Goal: Transaction & Acquisition: Purchase product/service

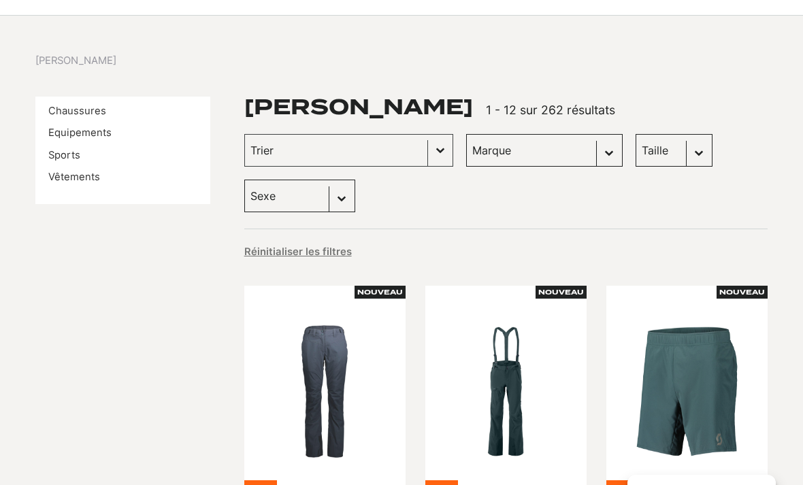
scroll to position [118, 0]
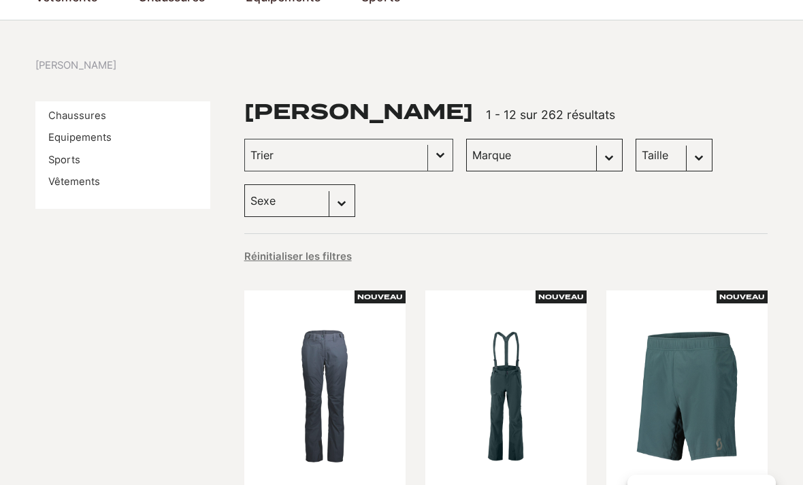
click at [428, 148] on button "Basculer la liste" at bounding box center [440, 155] width 25 height 31
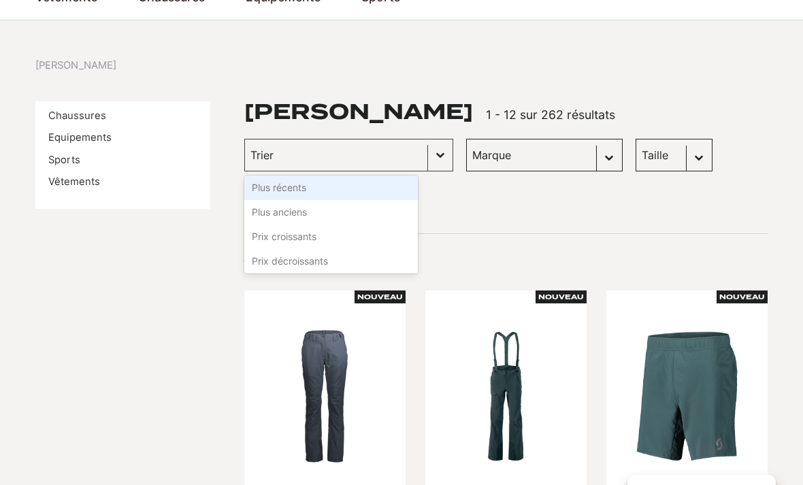
click at [428, 152] on button "Basculer la liste" at bounding box center [440, 155] width 25 height 31
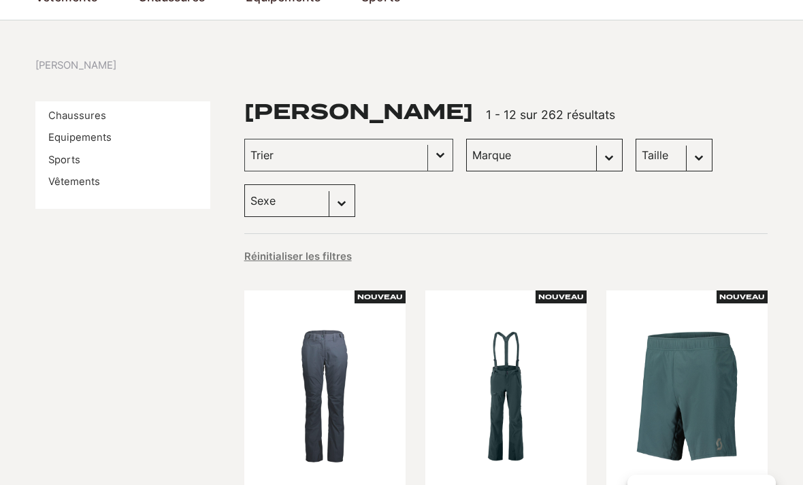
click at [508, 150] on select "Marque Scott (262)" at bounding box center [544, 155] width 157 height 33
select select "scott"
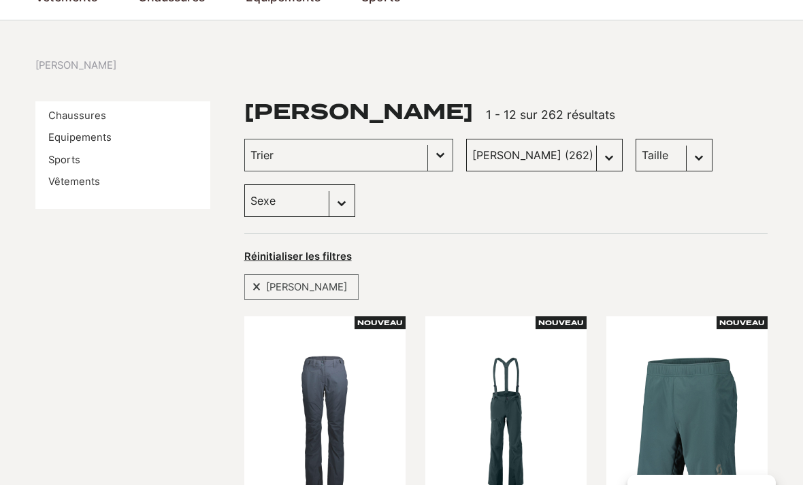
click at [70, 110] on link "Chaussures" at bounding box center [77, 116] width 58 height 12
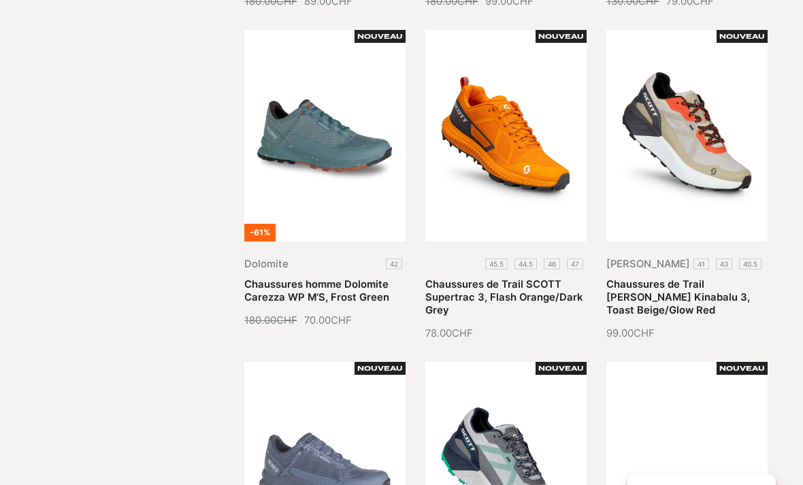
scroll to position [711, 0]
click at [496, 278] on link "Chaussures de Trail SCOTT Supertrac 3, Flash Orange/Dark Grey" at bounding box center [503, 297] width 157 height 39
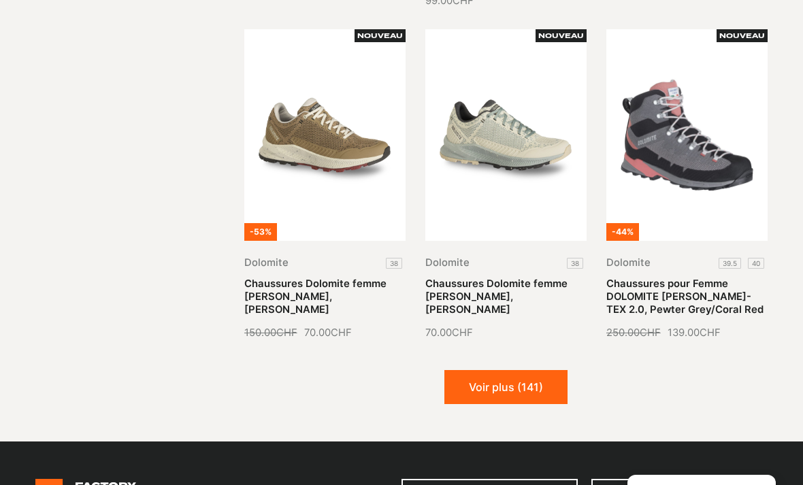
scroll to position [1377, 0]
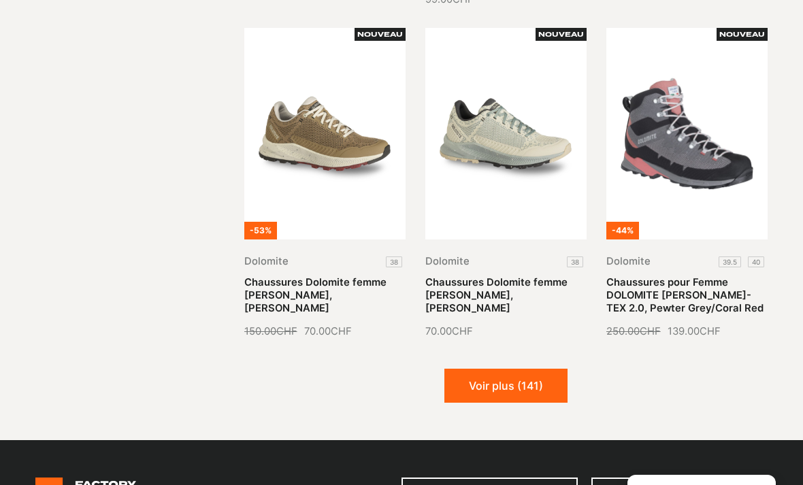
click at [481, 385] on button "Voir plus (141)" at bounding box center [506, 386] width 123 height 34
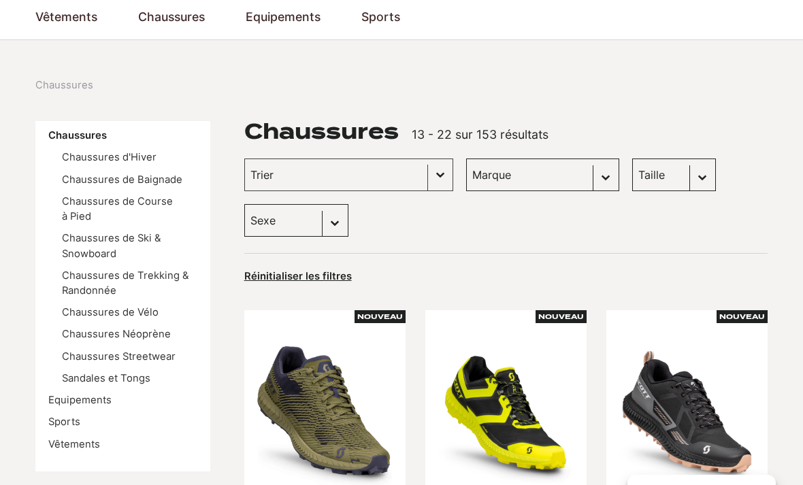
scroll to position [99, 0]
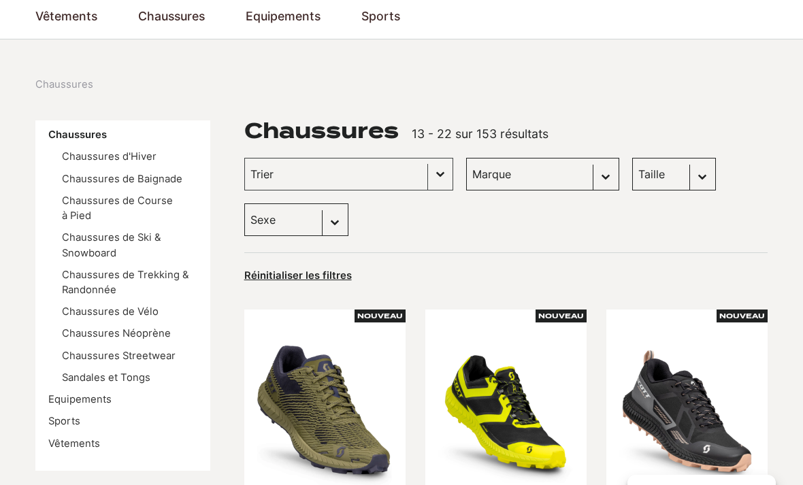
click at [77, 212] on link "Chaussures de Course à Pied" at bounding box center [117, 208] width 111 height 27
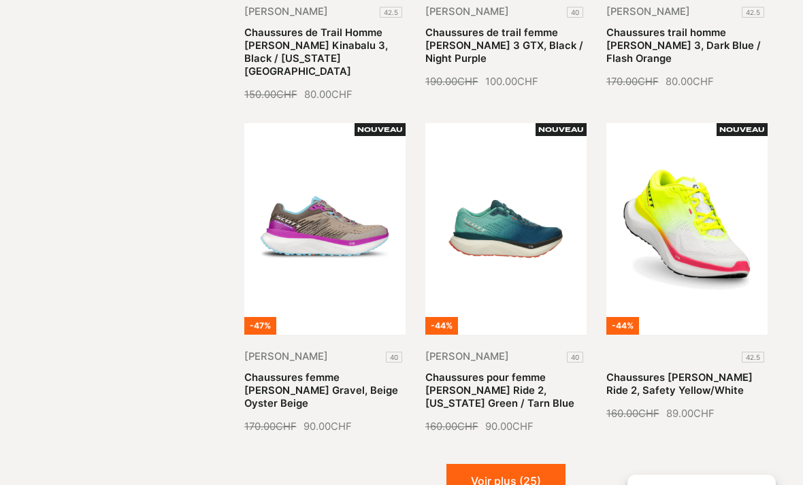
scroll to position [1302, 0]
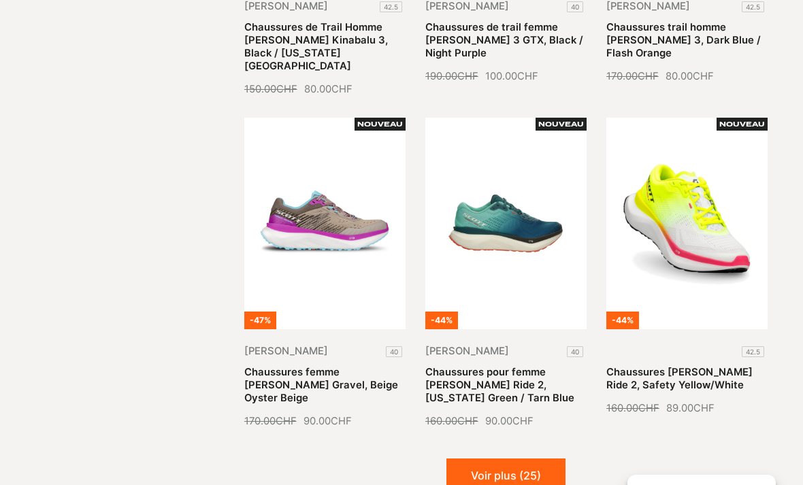
click at [479, 459] on button "Voir plus (25)" at bounding box center [506, 476] width 119 height 34
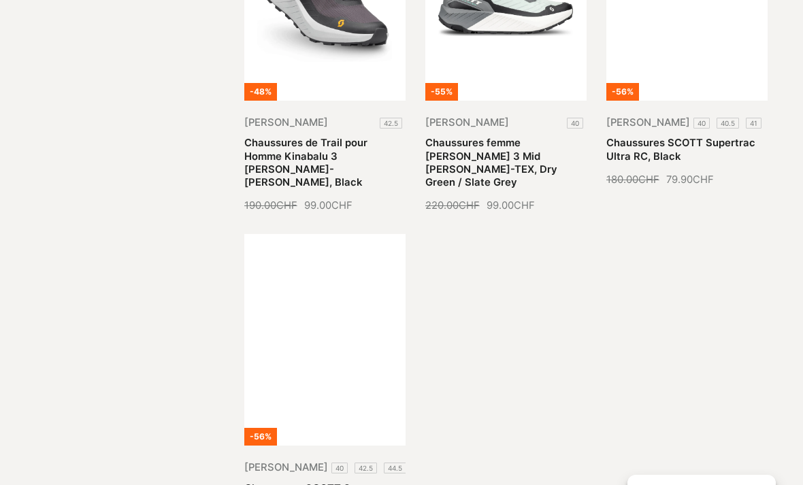
scroll to position [2579, 0]
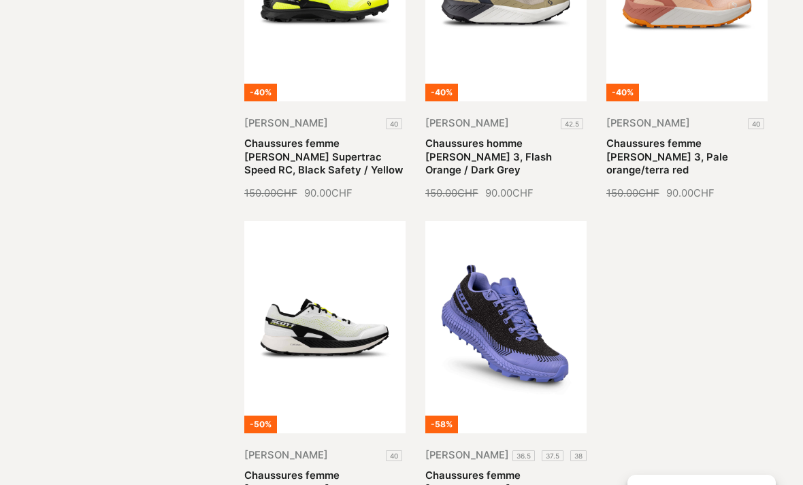
scroll to position [3618, 0]
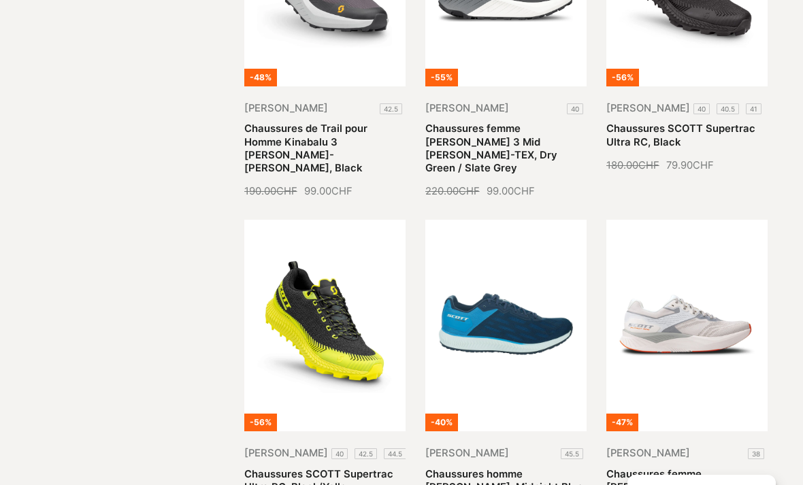
scroll to position [2596, 0]
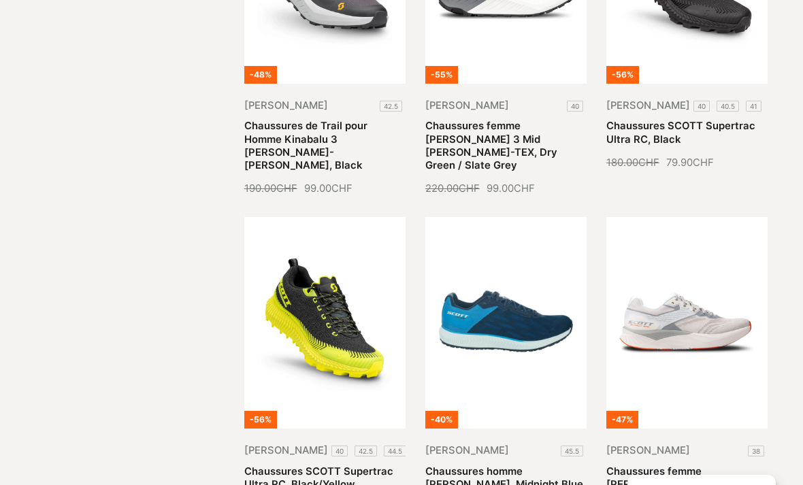
click at [301, 466] on link "Chaussures SCOTT Supertrac Ultra RC, Black/Yellow" at bounding box center [318, 478] width 149 height 25
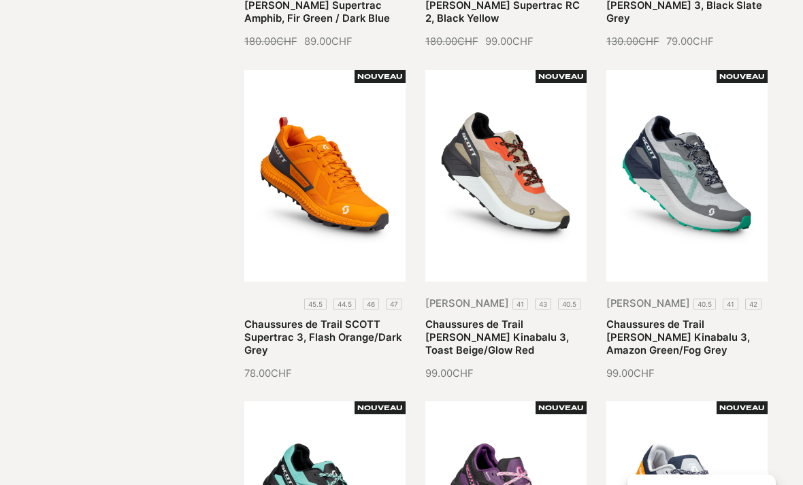
scroll to position [671, 0]
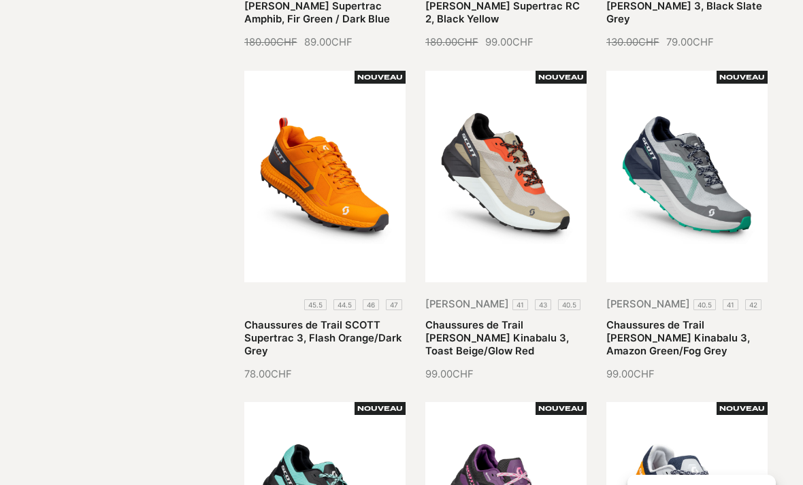
click at [311, 319] on link "Chaussures de Trail SCOTT Supertrac 3, Flash Orange/Dark Grey" at bounding box center [322, 338] width 157 height 39
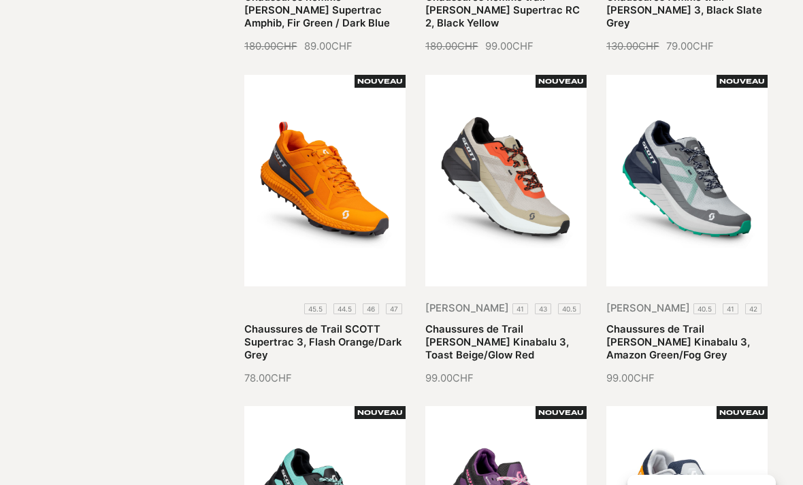
scroll to position [668, 0]
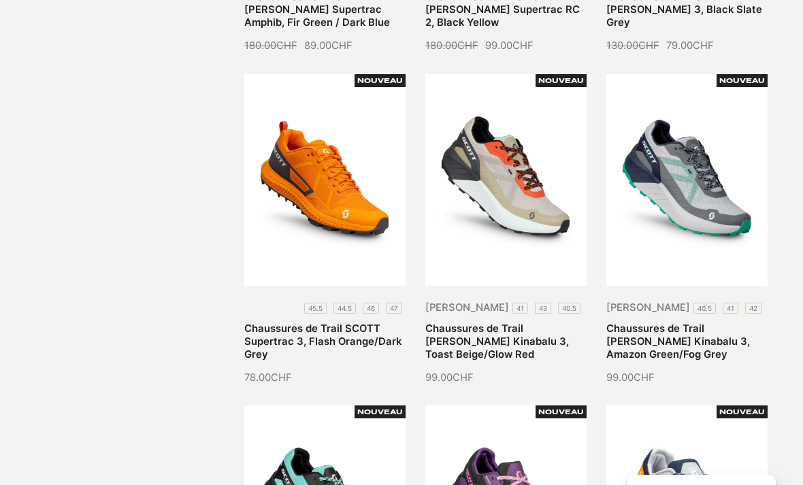
click at [302, 323] on link "Chaussures de Trail SCOTT Supertrac 3, Flash Orange/Dark Grey" at bounding box center [322, 342] width 157 height 39
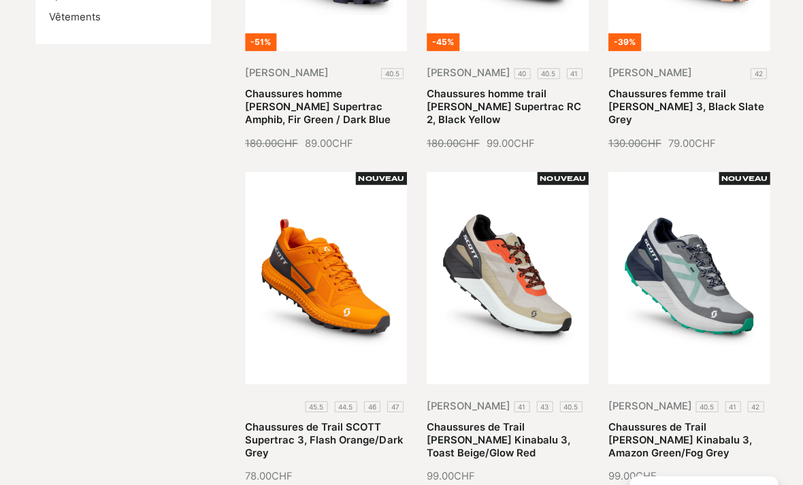
scroll to position [555, 0]
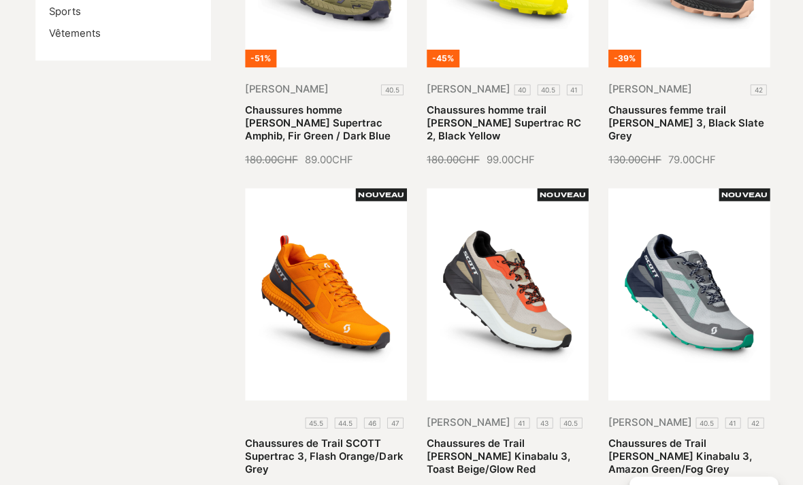
click at [302, 436] on link "Chaussures de Trail SCOTT Supertrac 3, Flash Orange/Dark Grey" at bounding box center [322, 455] width 157 height 39
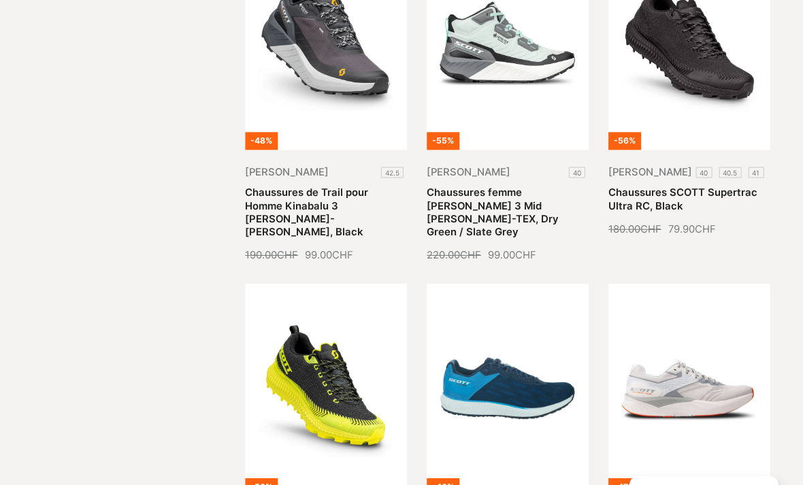
scroll to position [2532, 0]
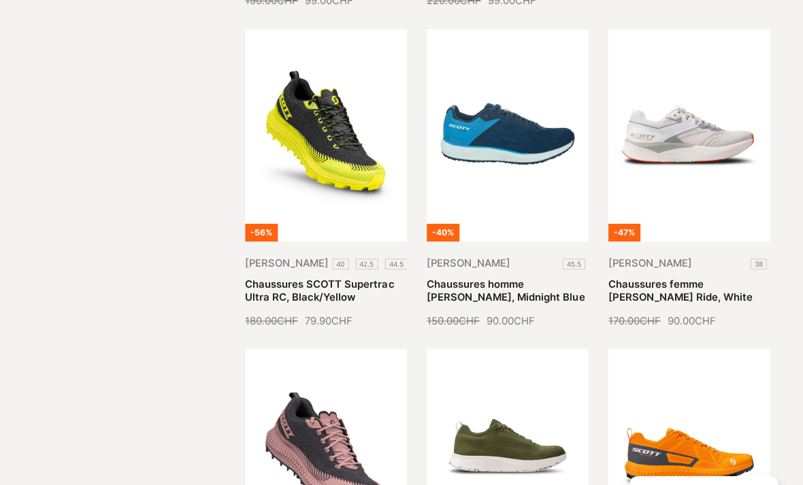
scroll to position [2785, 0]
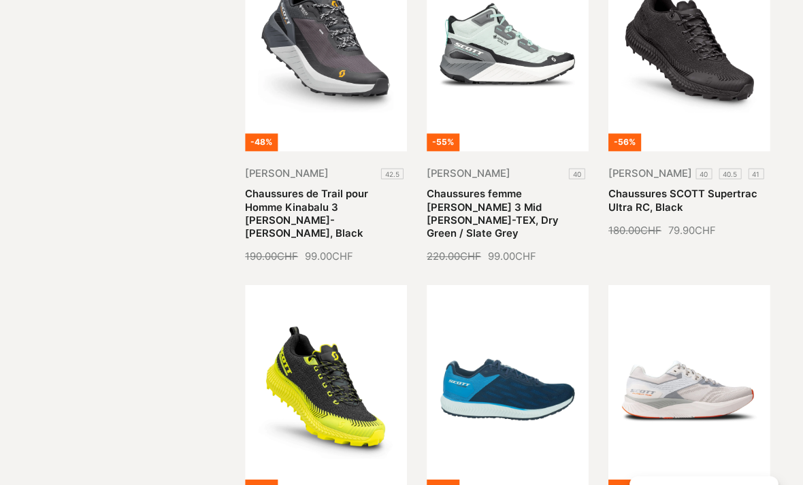
scroll to position [2532, 0]
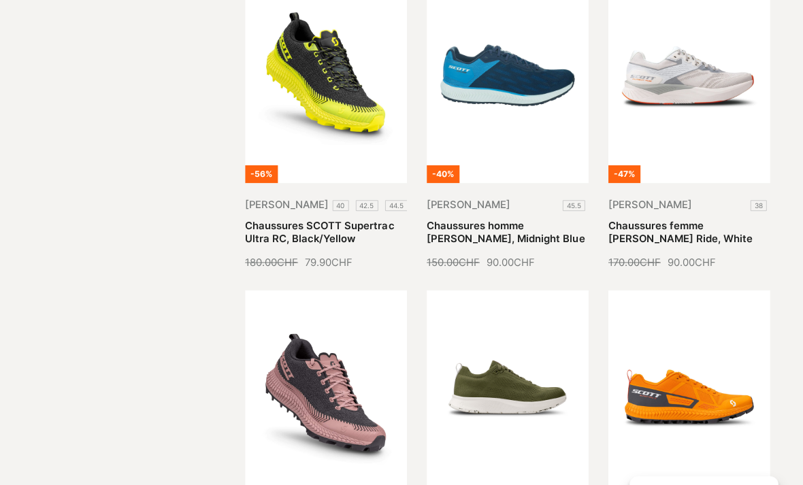
scroll to position [2846, 0]
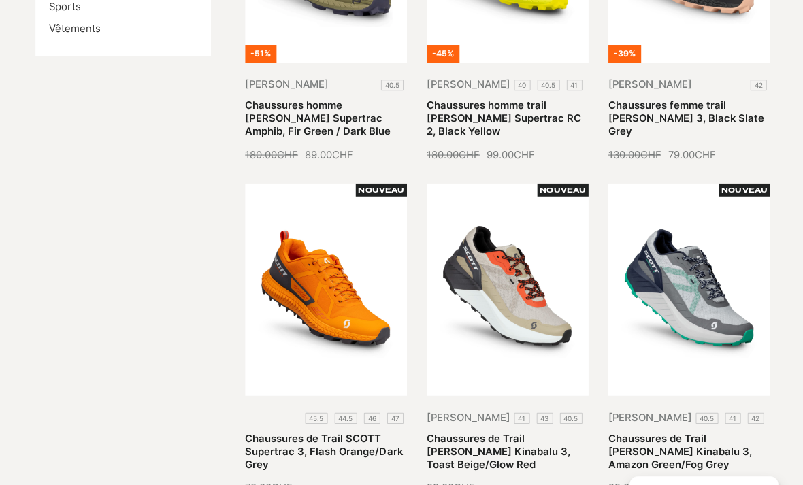
scroll to position [560, 0]
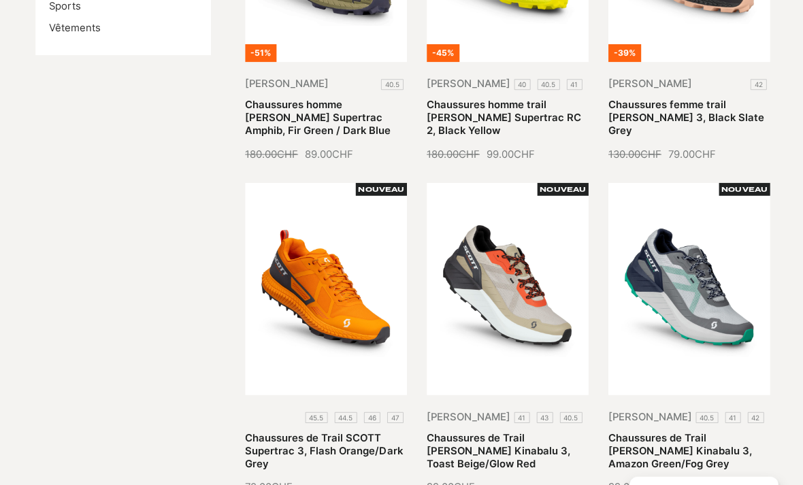
click at [305, 430] on link "Chaussures de Trail SCOTT Supertrac 3, Flash Orange/Dark Grey" at bounding box center [322, 449] width 157 height 39
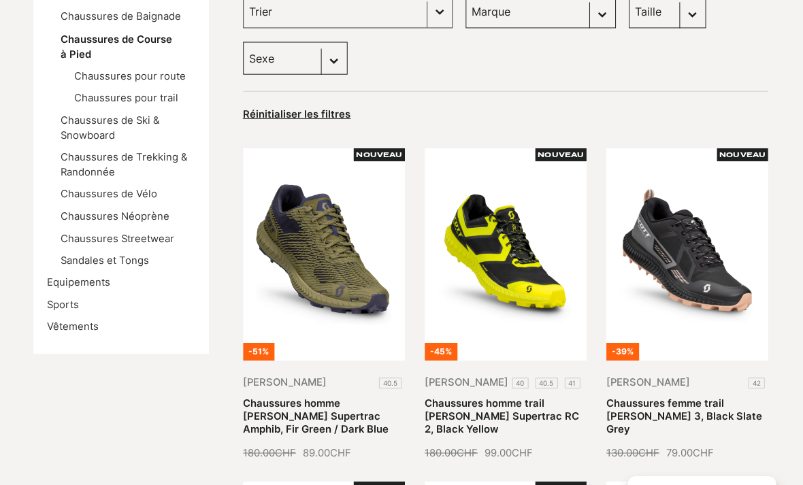
scroll to position [261, 0]
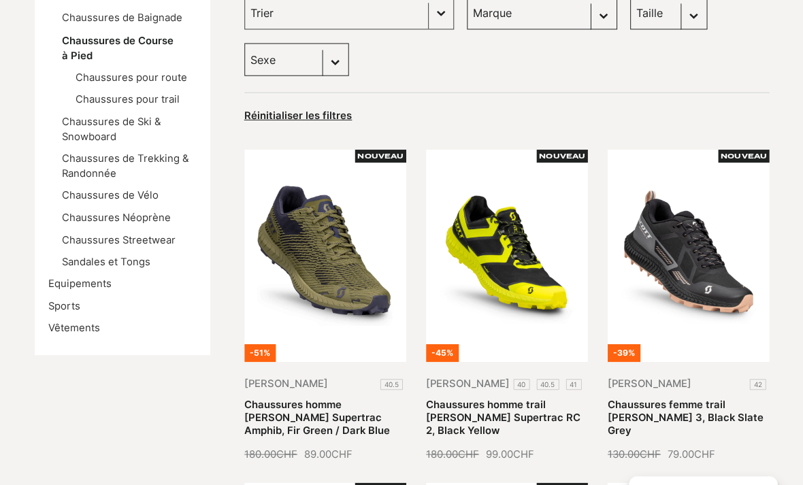
click at [487, 398] on link "Chaussures homme trail Scott Supertrac RC 2, Black Yellow" at bounding box center [502, 417] width 155 height 39
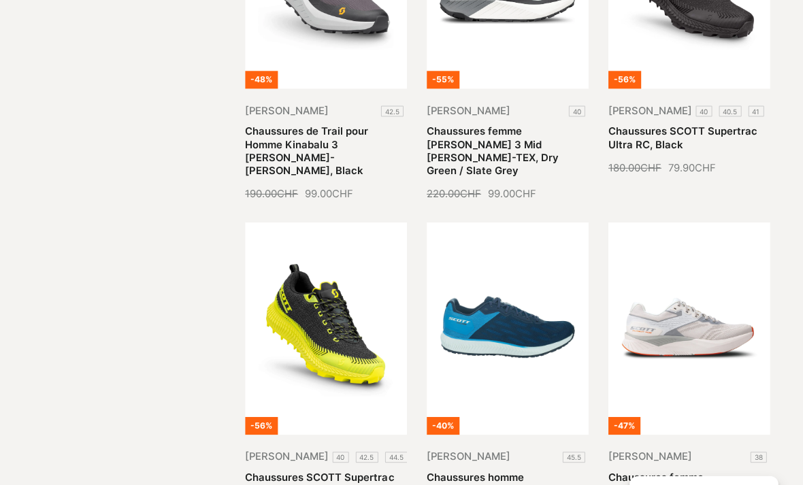
scroll to position [2594, 0]
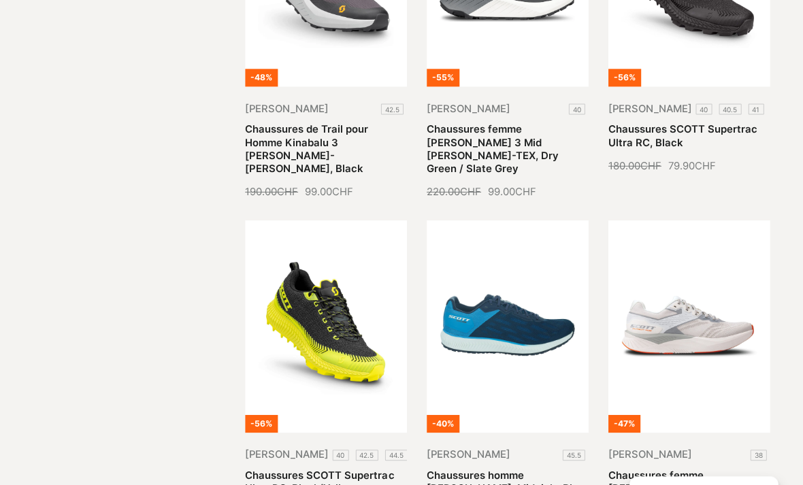
click at [303, 468] on link "Chaussures SCOTT Supertrac Ultra RC, Black/Yellow" at bounding box center [318, 480] width 149 height 25
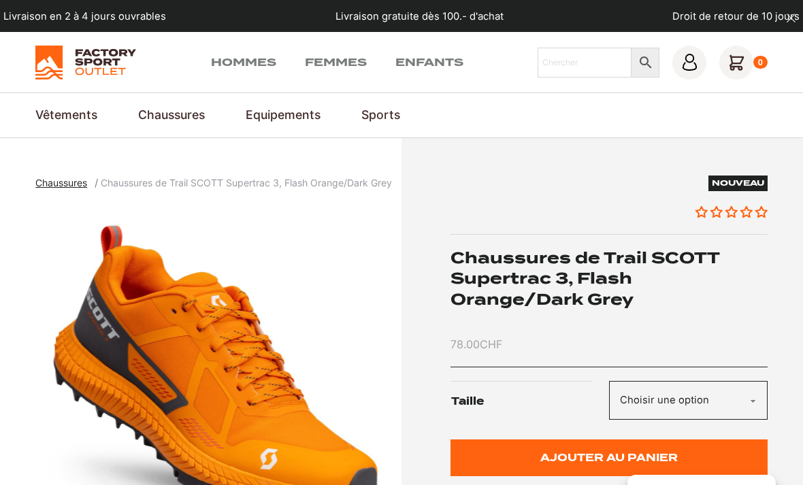
scroll to position [40, 0]
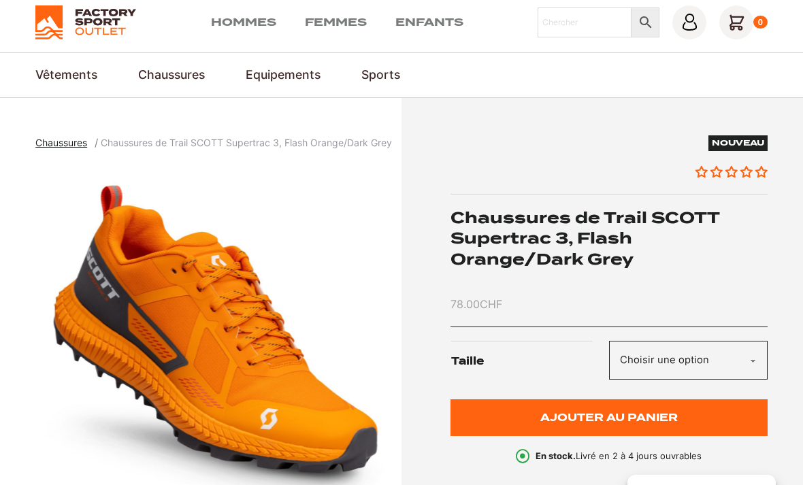
click at [747, 355] on select "Choisir une option 45.5 44.5 46 47" at bounding box center [688, 360] width 159 height 39
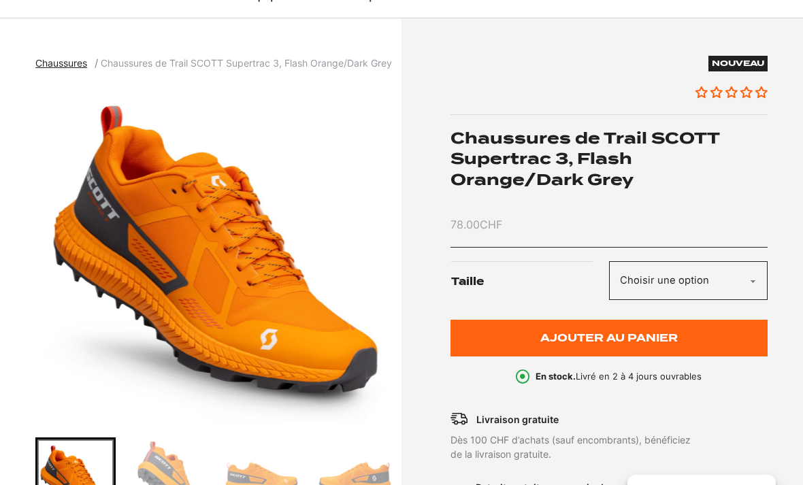
scroll to position [119, 0]
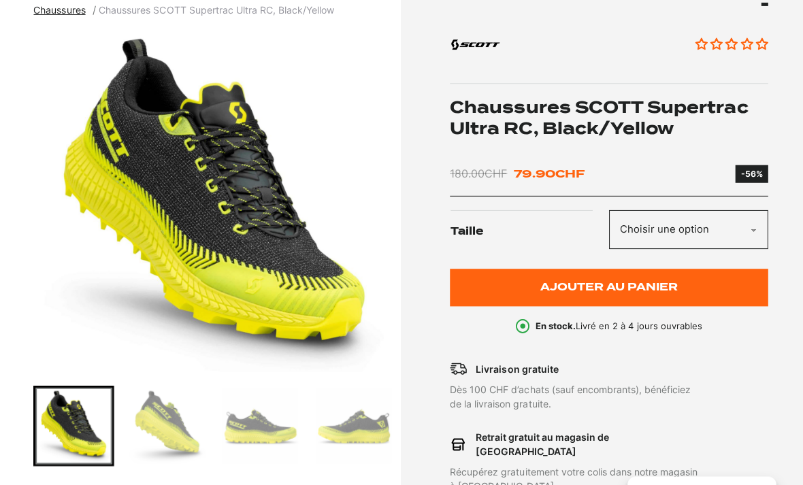
scroll to position [172, 0]
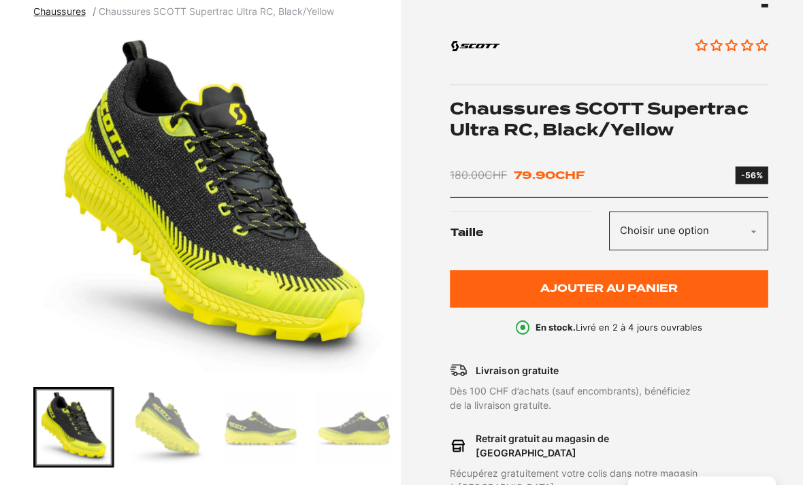
click at [243, 429] on img "Go to slide 3" at bounding box center [262, 426] width 76 height 76
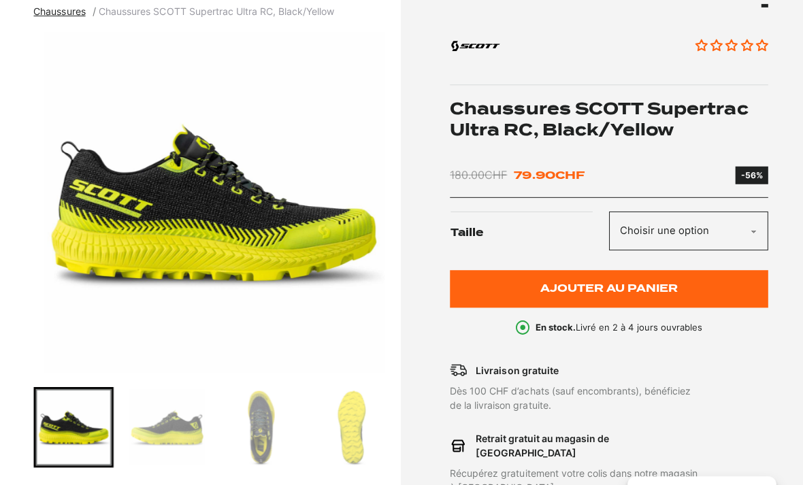
click at [338, 431] on img "Go to slide 6" at bounding box center [355, 426] width 76 height 76
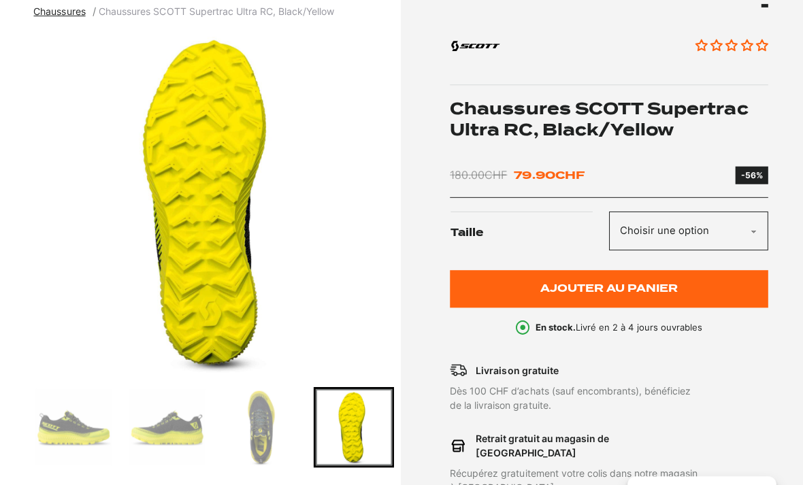
click at [249, 431] on img "Go to slide 5" at bounding box center [262, 426] width 76 height 76
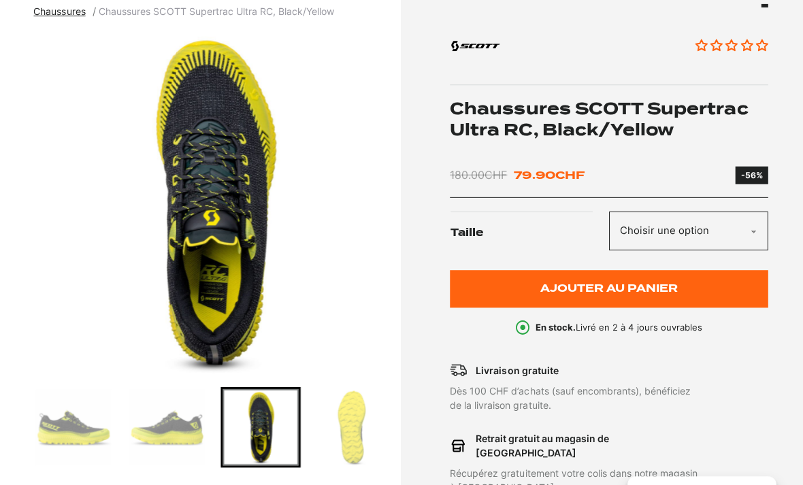
click at [159, 432] on img "Go to slide 4" at bounding box center [169, 426] width 76 height 76
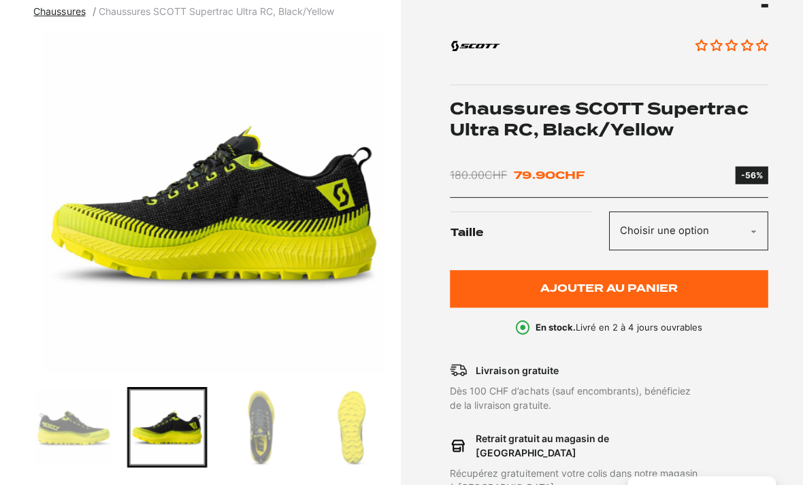
click at [63, 421] on img "Go to slide 3" at bounding box center [75, 426] width 76 height 76
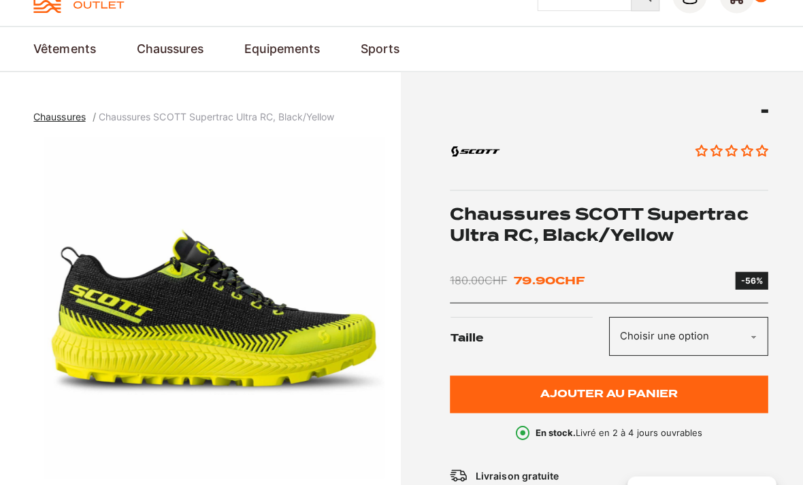
scroll to position [0, 0]
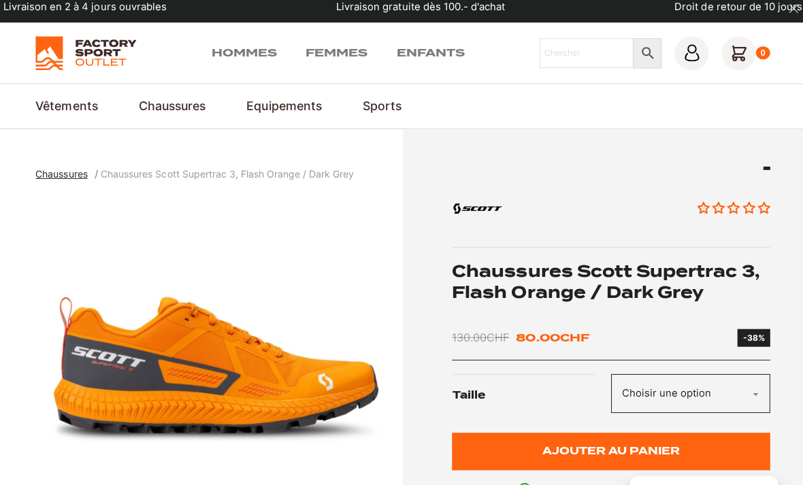
scroll to position [11, 0]
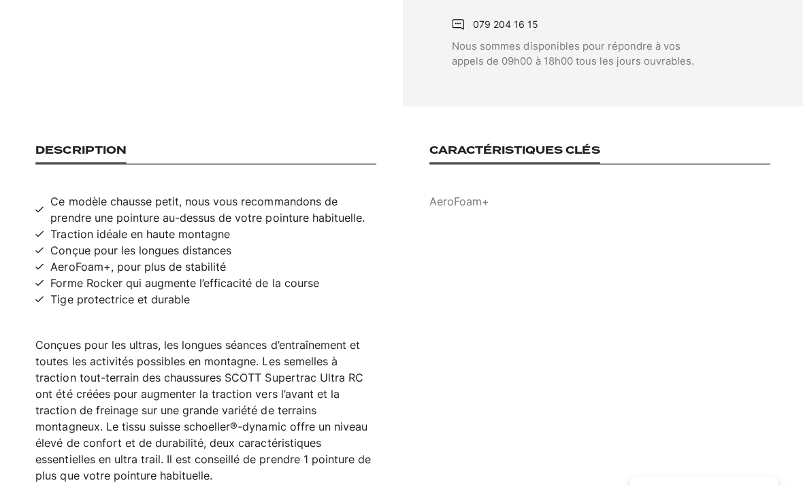
scroll to position [755, 0]
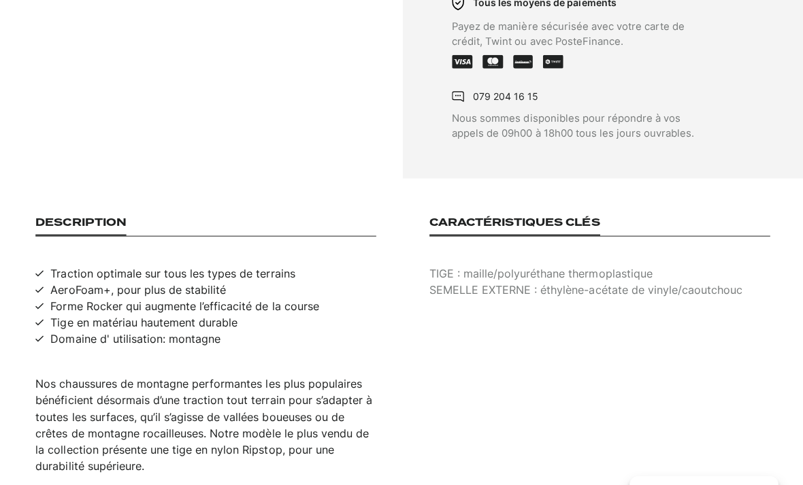
scroll to position [692, 0]
click at [67, 346] on div "Description Traction optimale sur tous les types de terrains AeroFoam+, pour pl…" at bounding box center [205, 342] width 340 height 257
click at [69, 214] on h3 "Description" at bounding box center [80, 224] width 91 height 20
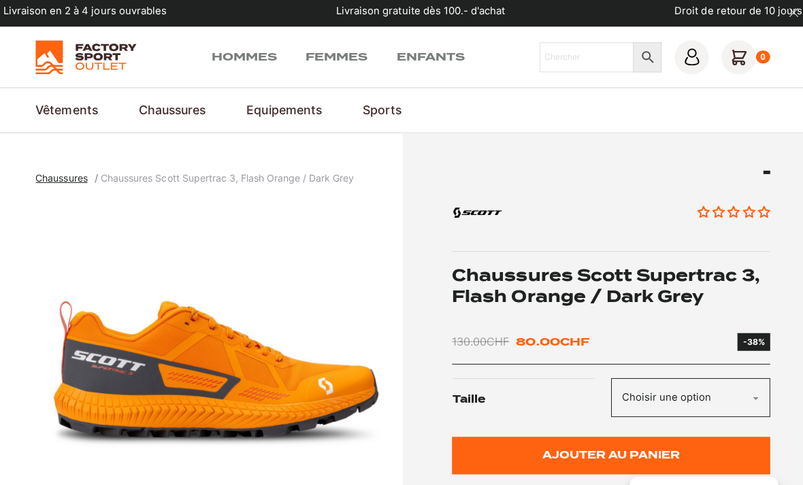
scroll to position [0, 0]
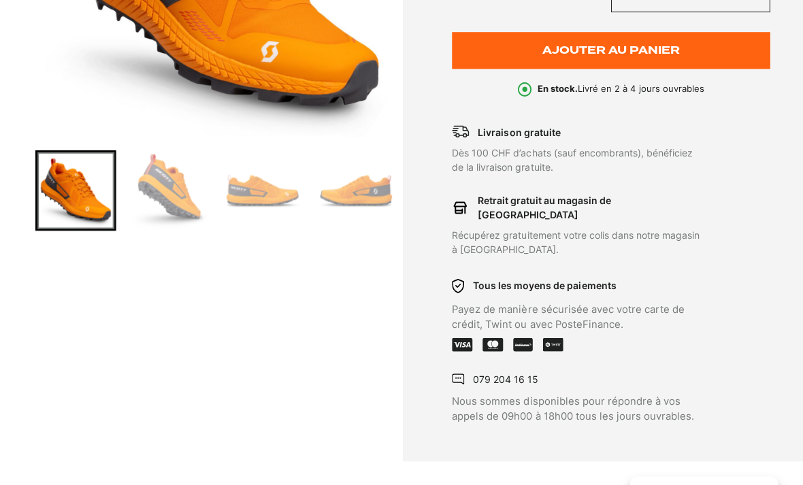
scroll to position [405, 0]
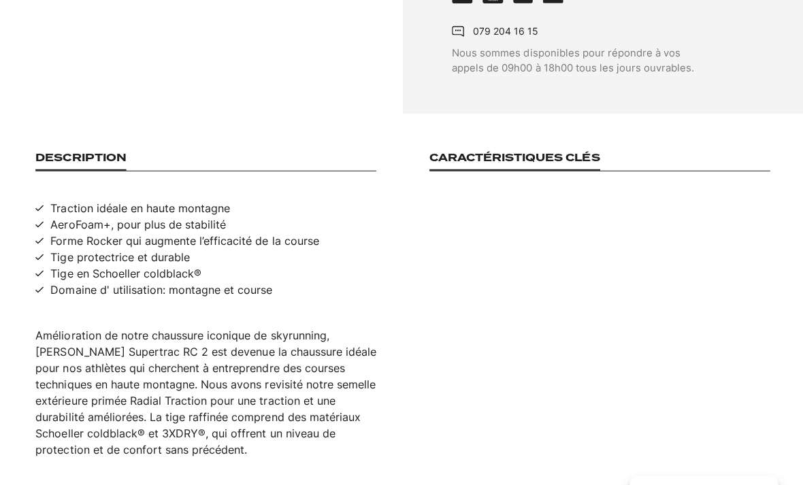
scroll to position [784, 0]
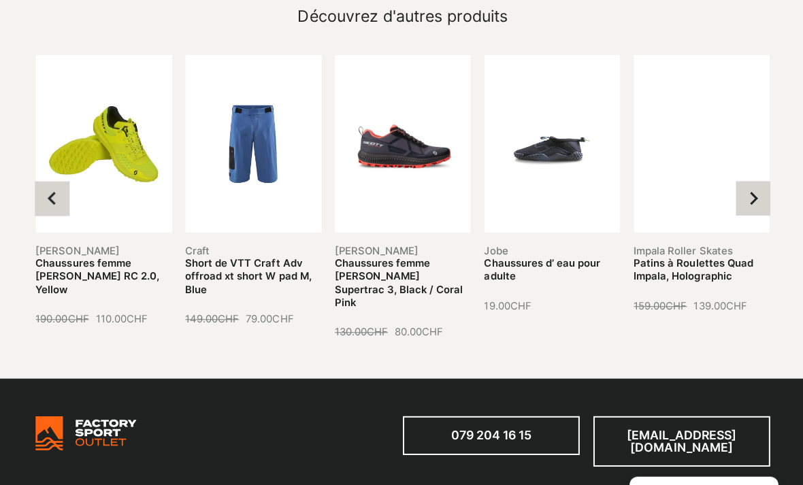
scroll to position [1530, 0]
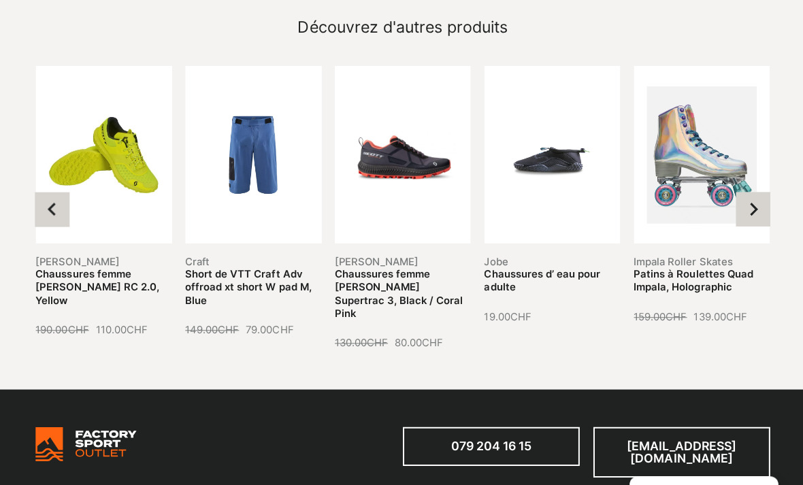
click at [39, 192] on button "Go to last slide" at bounding box center [52, 209] width 34 height 34
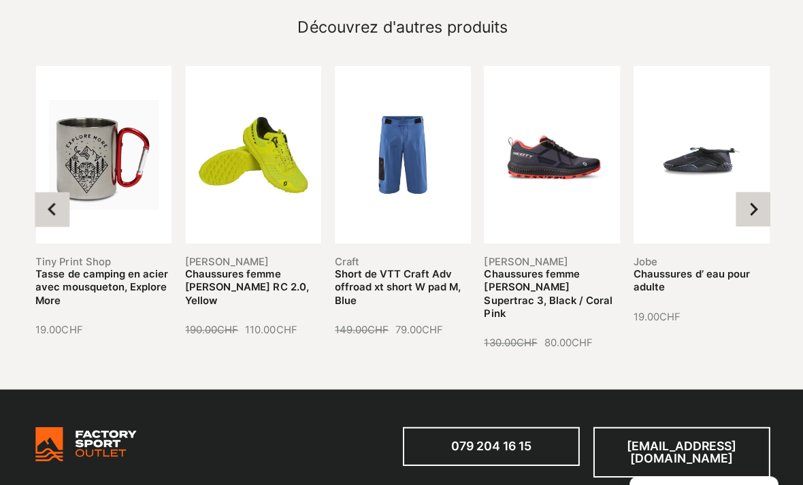
click at [48, 196] on button "Previous slide" at bounding box center [52, 209] width 34 height 34
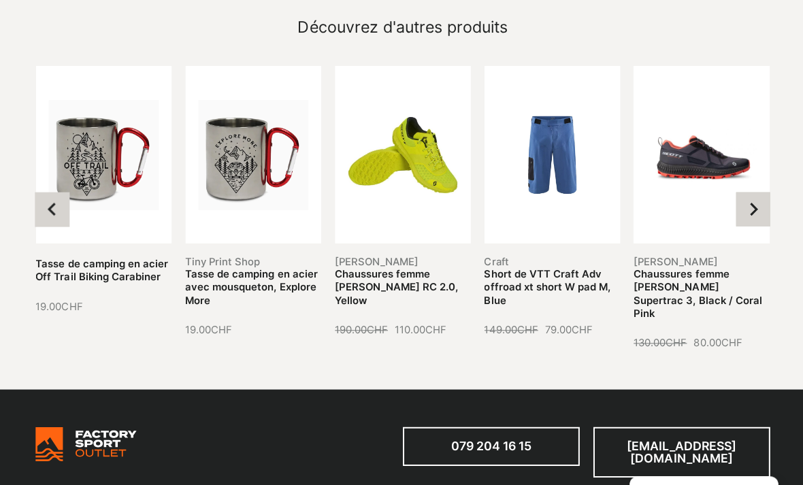
click at [53, 197] on button "Previous slide" at bounding box center [52, 209] width 34 height 34
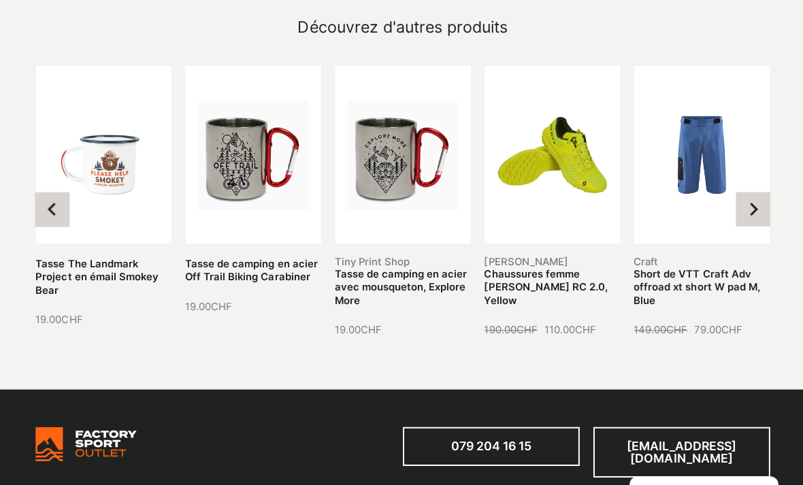
click at [48, 199] on button "Previous slide" at bounding box center [52, 209] width 34 height 34
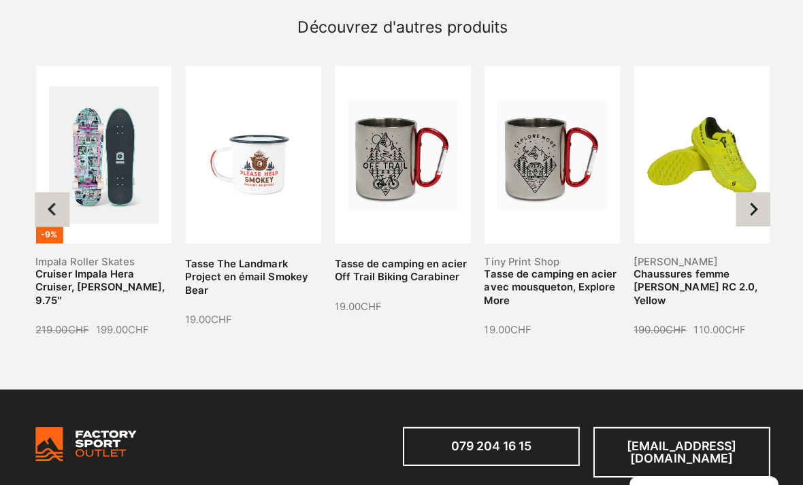
click at [48, 195] on button "Previous slide" at bounding box center [52, 209] width 34 height 34
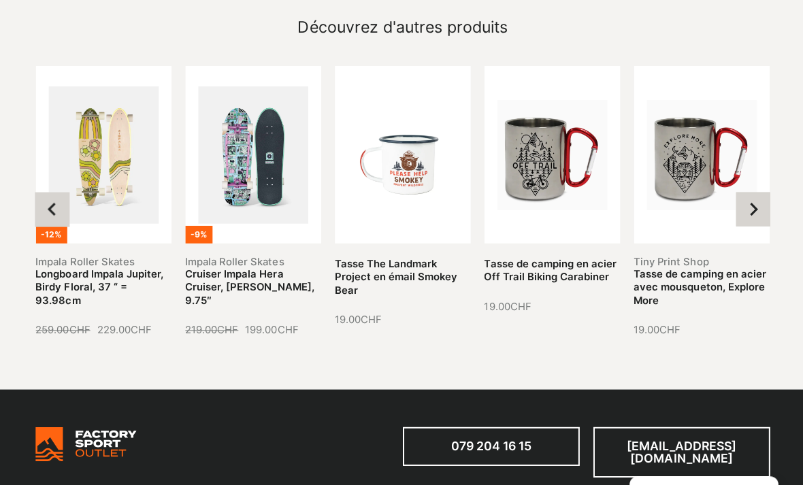
click at [48, 197] on button "Previous slide" at bounding box center [52, 209] width 34 height 34
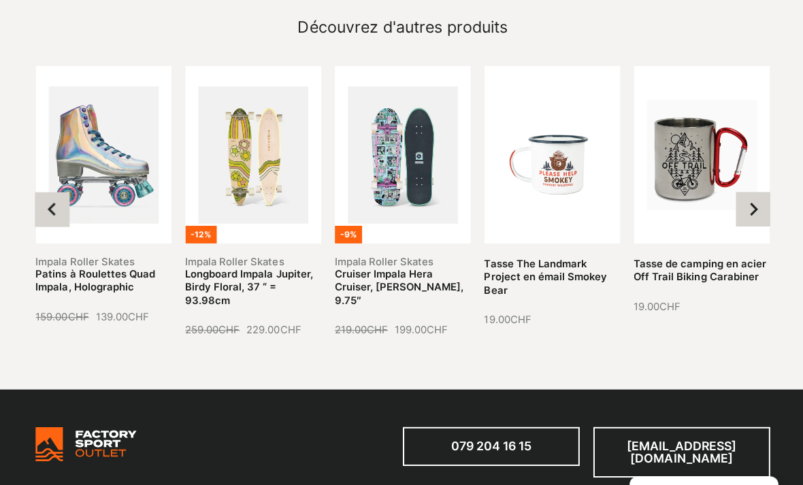
click at [53, 195] on button "Previous slide" at bounding box center [52, 209] width 34 height 34
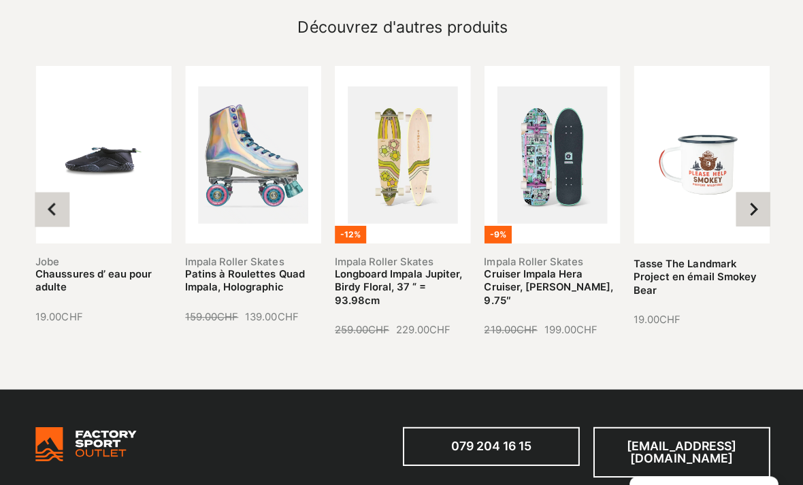
click at [53, 195] on button "Previous slide" at bounding box center [52, 209] width 34 height 34
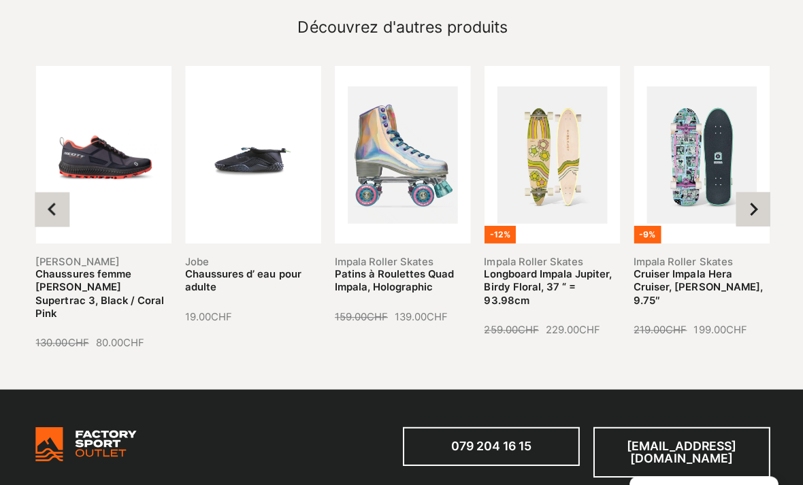
click at [45, 192] on button "Previous slide" at bounding box center [52, 209] width 34 height 34
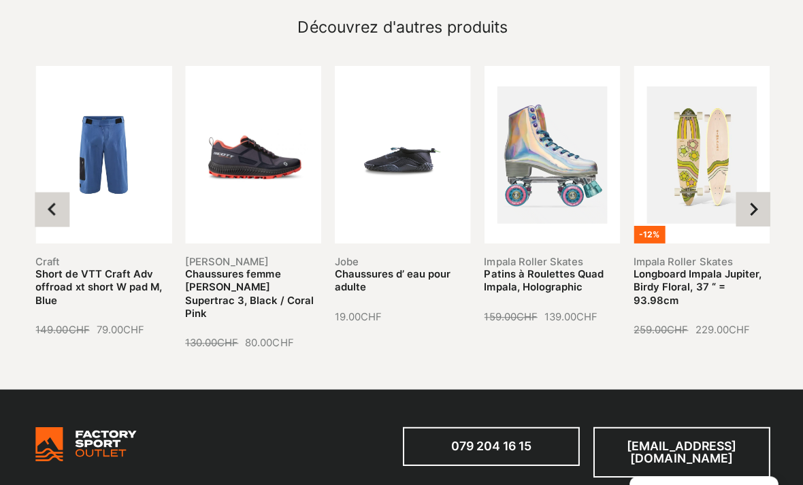
click at [42, 192] on button "Previous slide" at bounding box center [52, 209] width 34 height 34
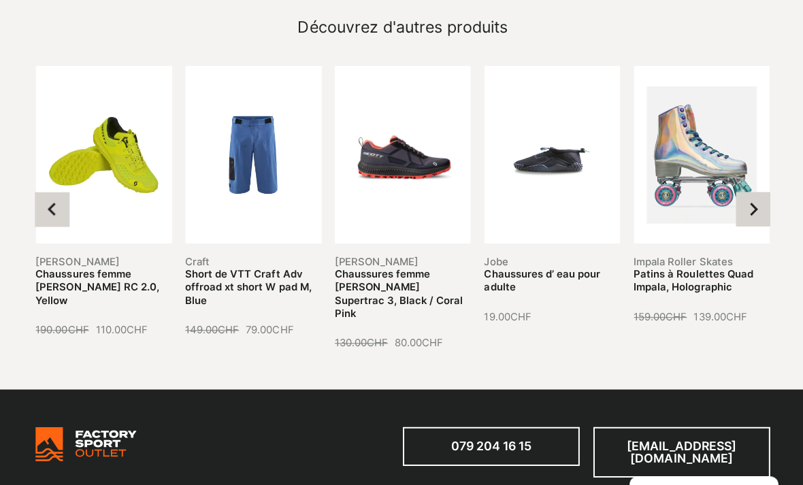
click at [50, 202] on icon "Go to last slide" at bounding box center [53, 209] width 14 height 14
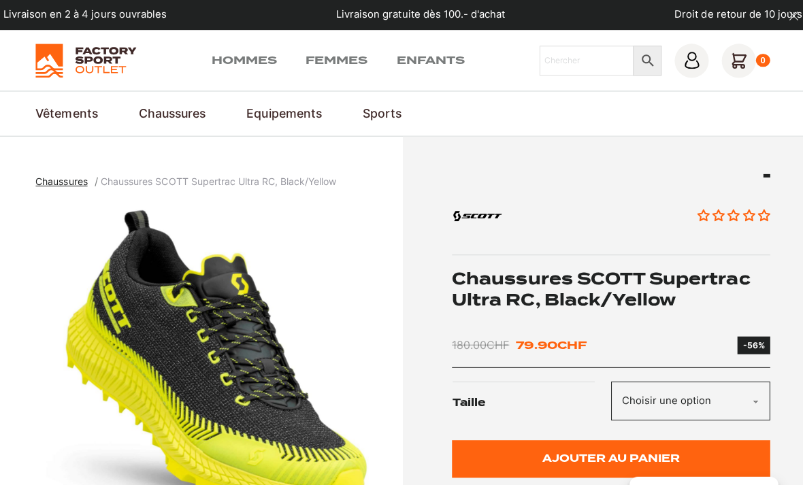
scroll to position [0, 0]
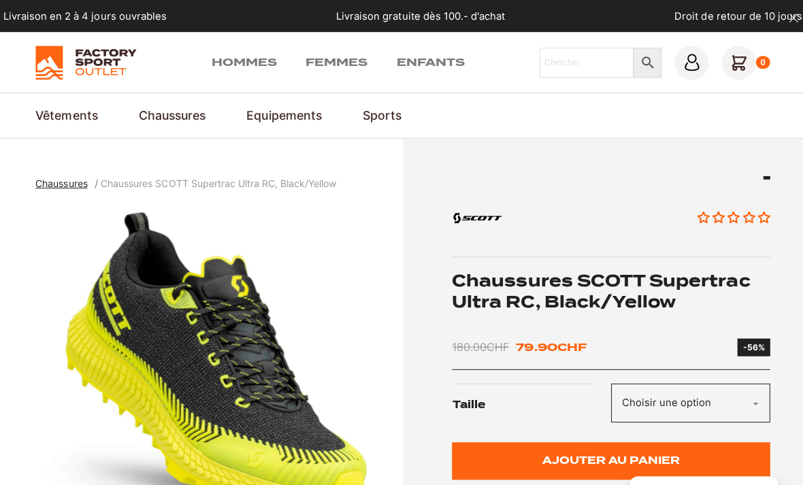
click at [0, 0] on link "Pantalons de ski & snowboard" at bounding box center [0, 0] width 0 height 0
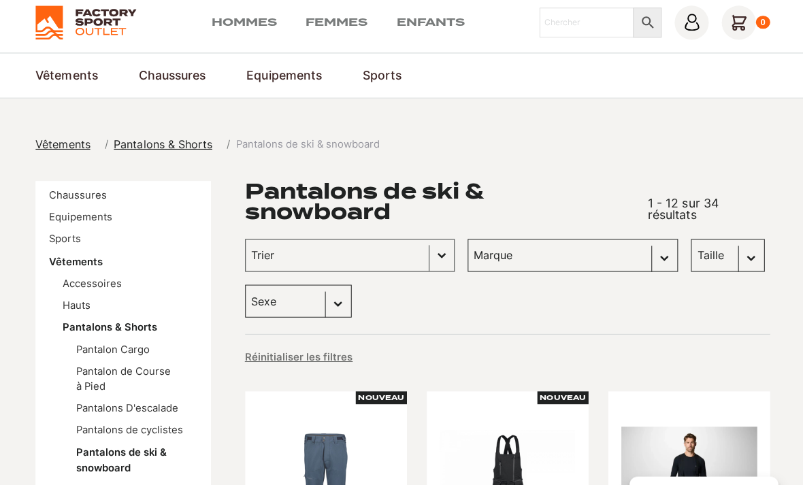
scroll to position [39, 0]
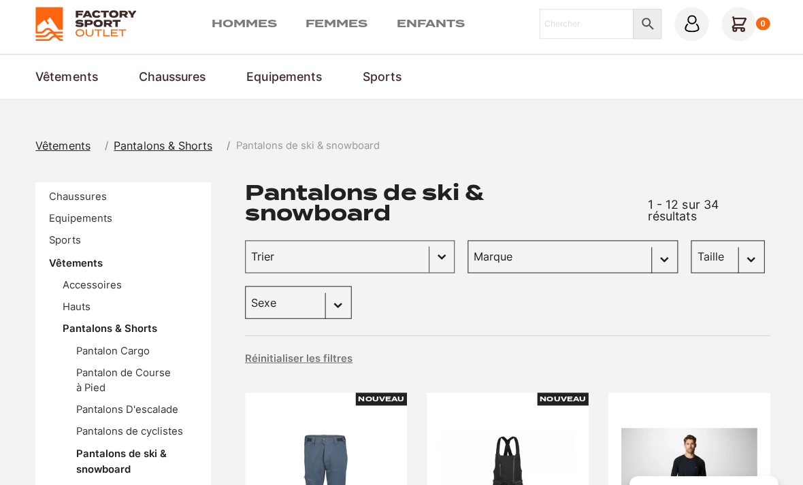
click at [71, 212] on link "Equipements" at bounding box center [79, 218] width 63 height 12
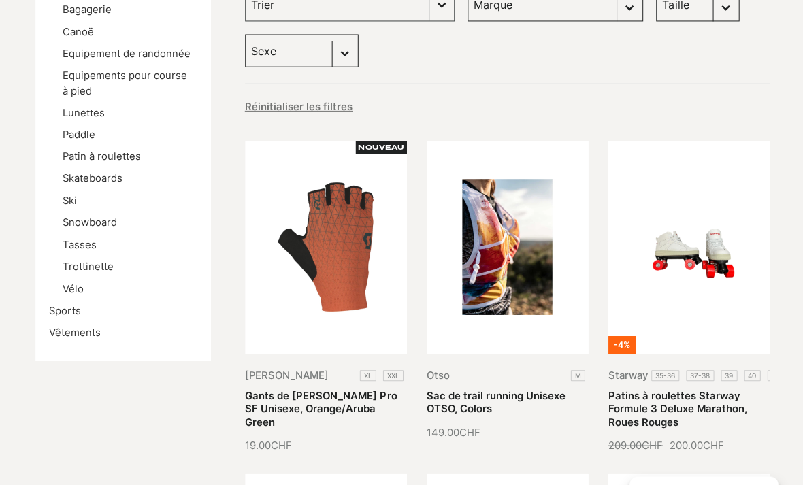
scroll to position [261, 0]
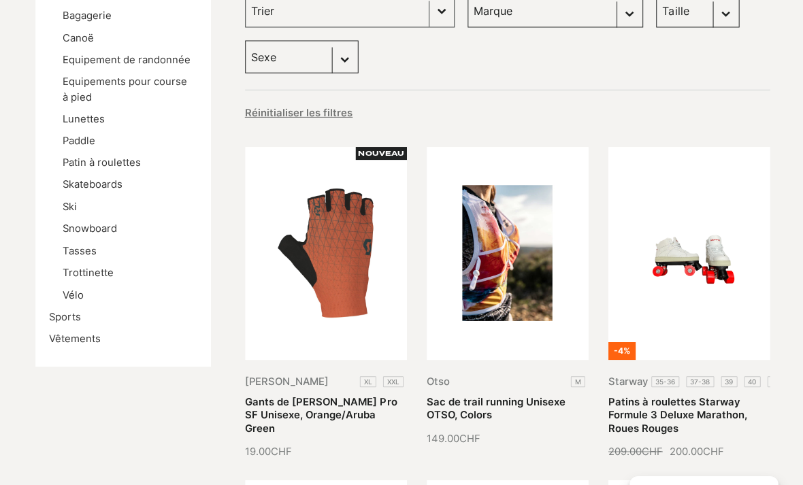
click at [66, 203] on link "Ski" at bounding box center [69, 207] width 14 height 12
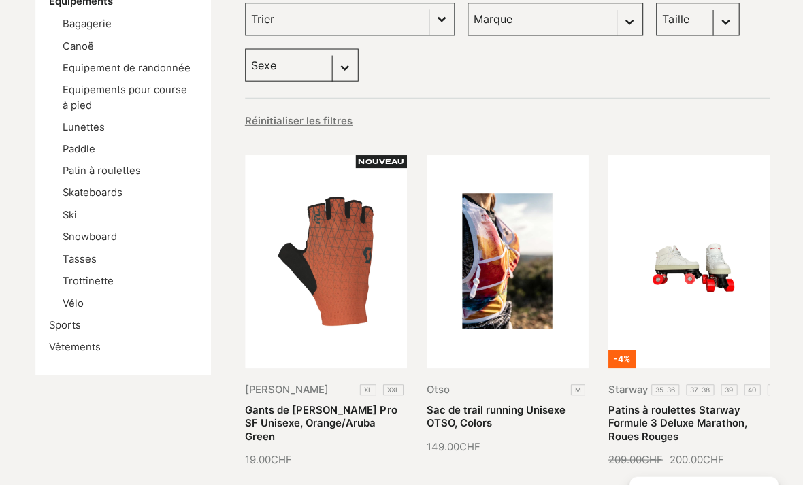
scroll to position [254, 0]
click at [71, 300] on link "Vélo" at bounding box center [72, 302] width 21 height 12
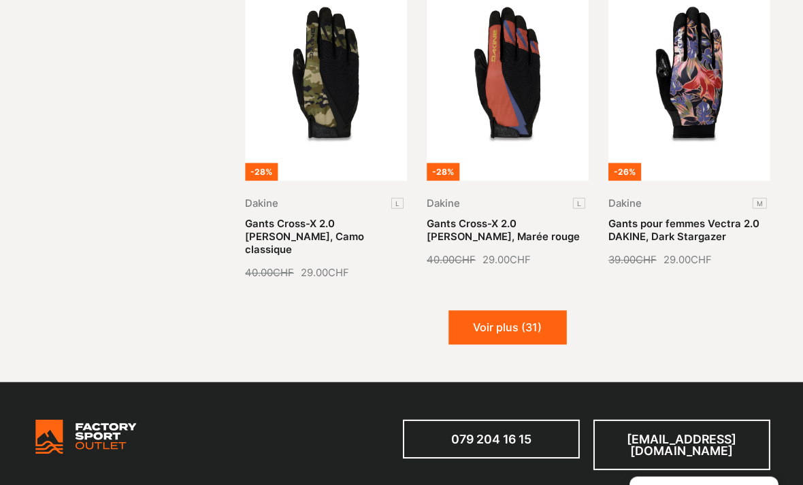
click at [476, 310] on button "Voir plus (31)" at bounding box center [506, 327] width 118 height 34
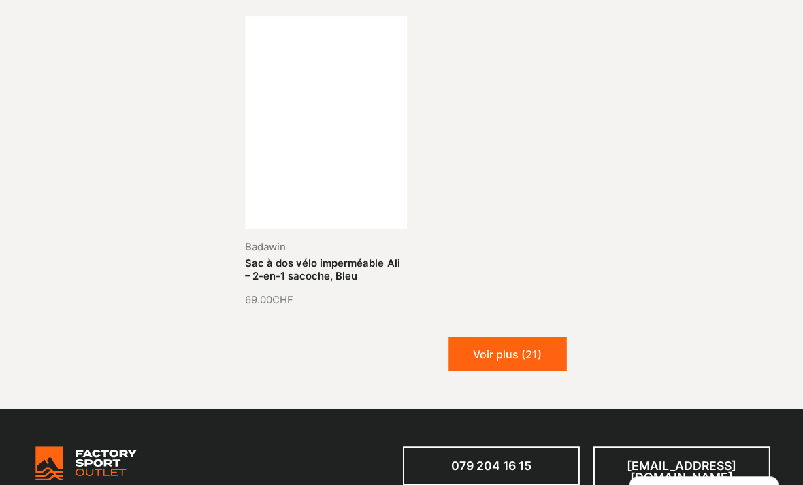
scroll to position [2610, 0]
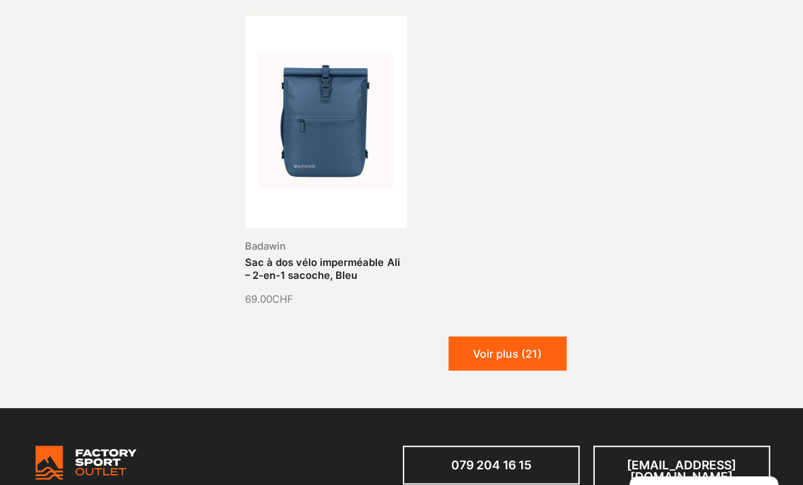
click at [479, 336] on button "Voir plus (21)" at bounding box center [506, 353] width 118 height 34
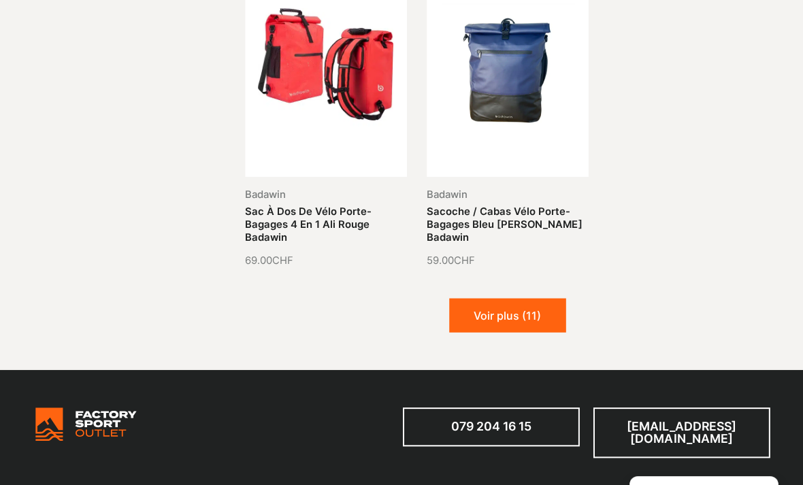
scroll to position [3624, 0]
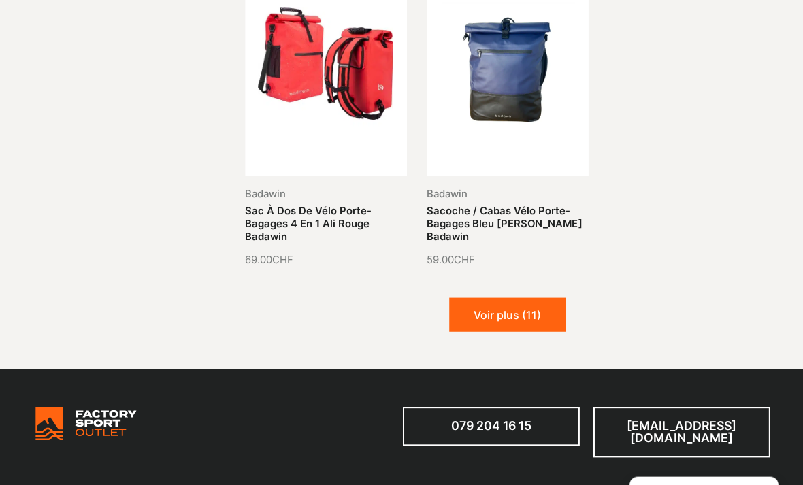
click at [498, 297] on button "Voir plus (11)" at bounding box center [506, 314] width 116 height 34
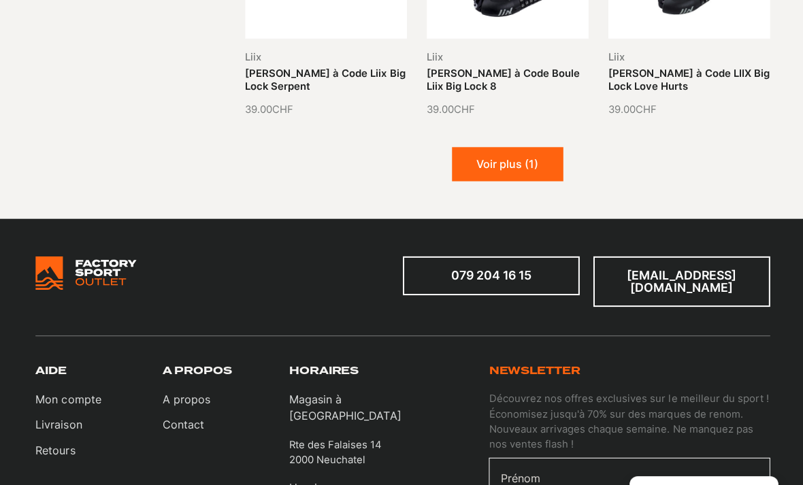
scroll to position [4675, 0]
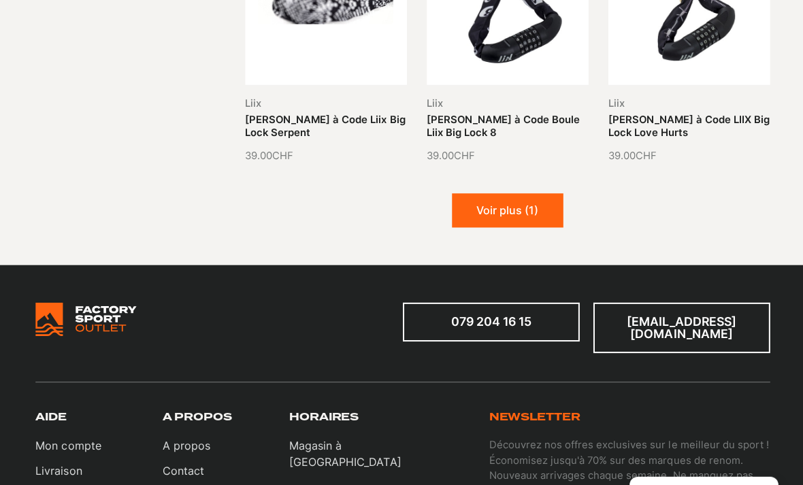
click at [501, 193] on button "Voir plus (1)" at bounding box center [506, 210] width 111 height 34
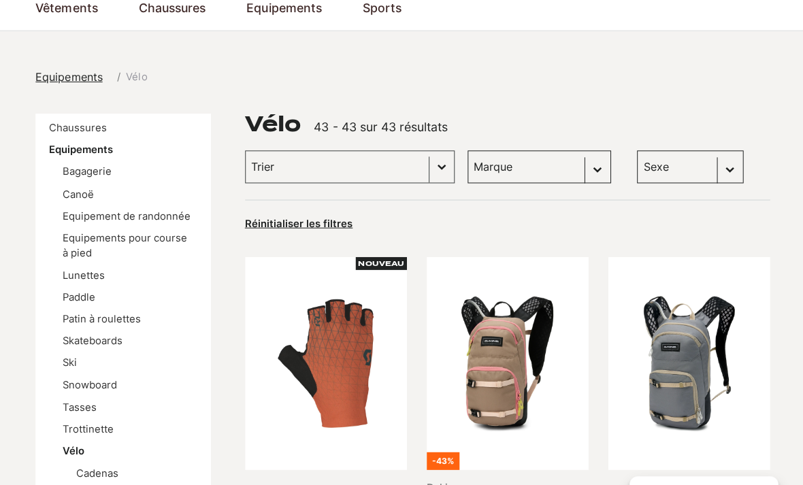
scroll to position [115, 0]
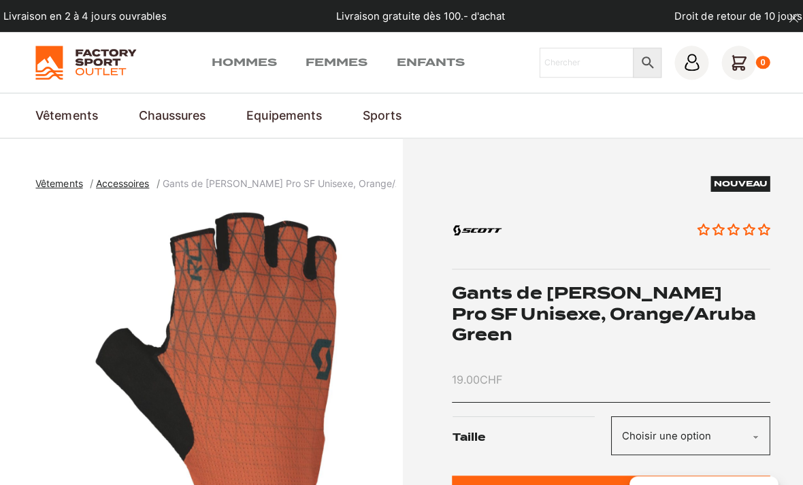
click at [745, 421] on select "Choisir une option XL XXL" at bounding box center [688, 434] width 159 height 39
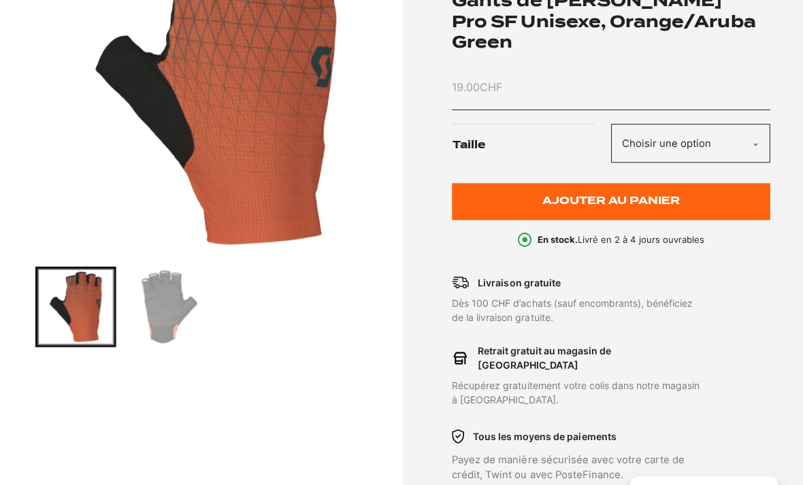
scroll to position [291, 0]
click at [739, 125] on select "Choisir une option XL XXL" at bounding box center [688, 143] width 159 height 39
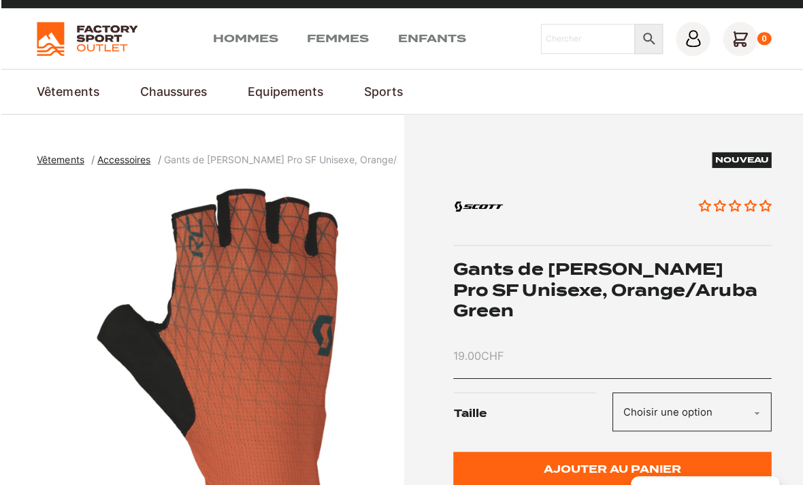
scroll to position [0, 0]
